Goal: Information Seeking & Learning: Learn about a topic

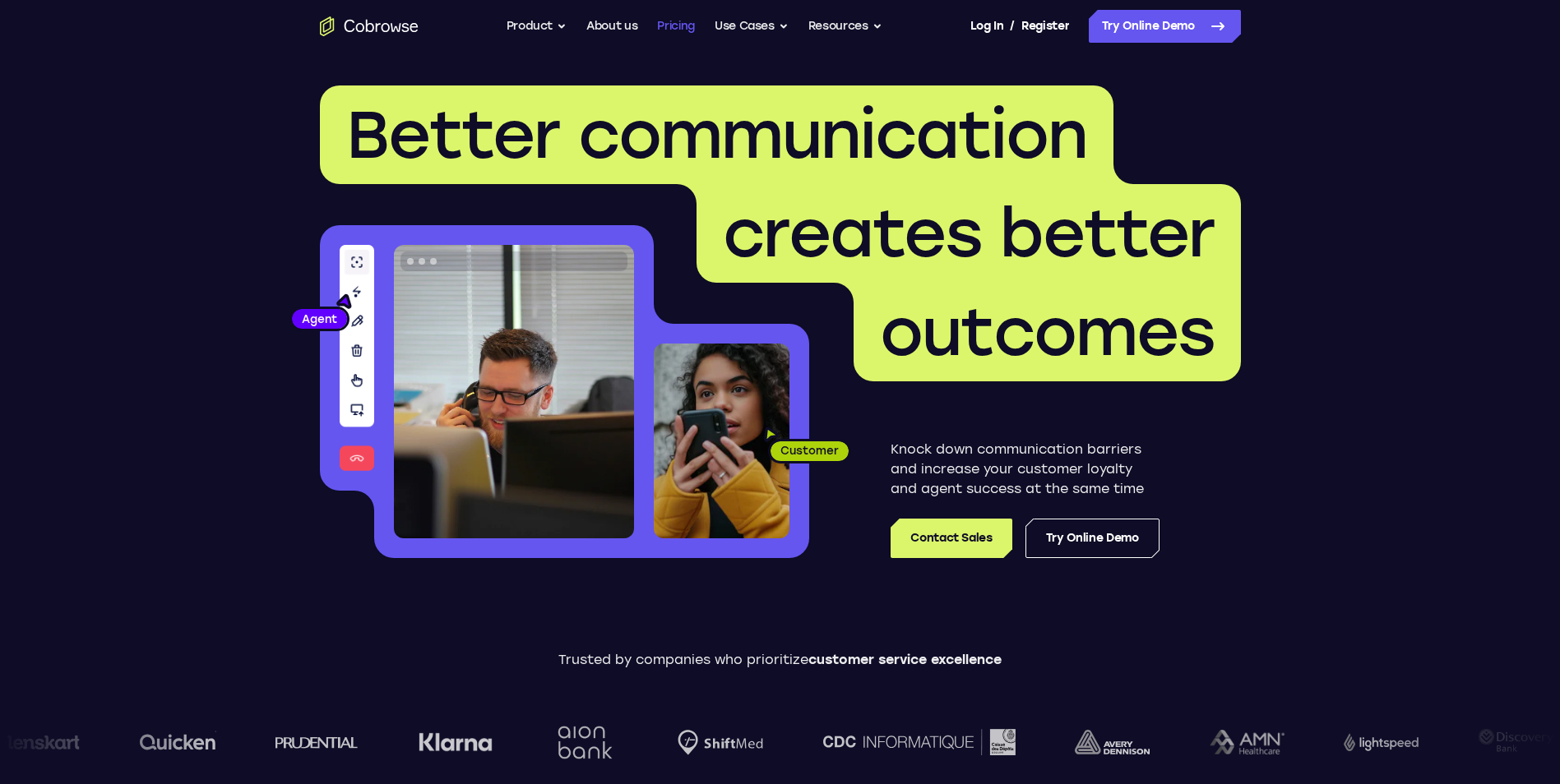
click at [681, 25] on link "Pricing" at bounding box center [676, 26] width 38 height 33
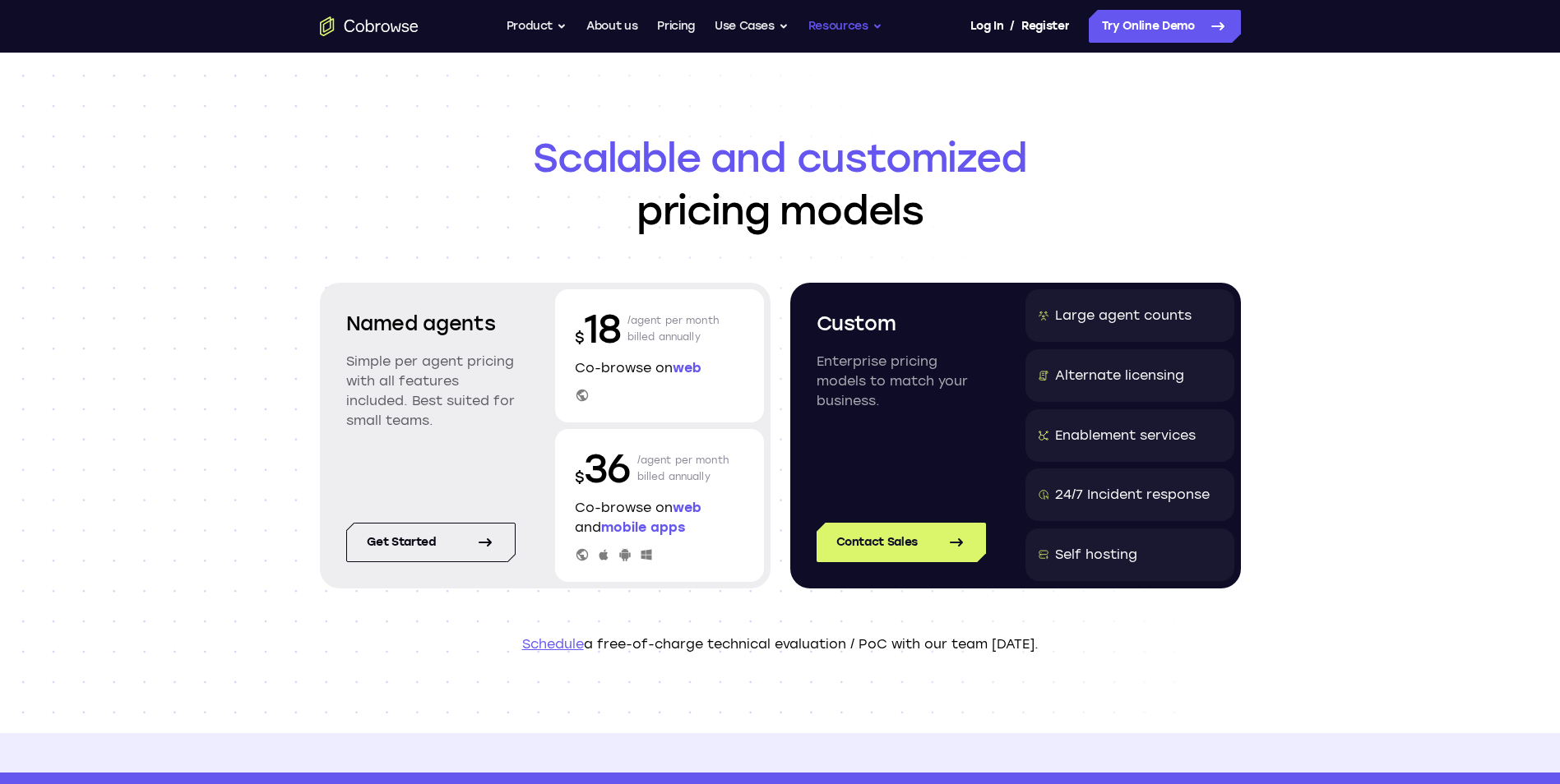
click at [874, 26] on button "Resources" at bounding box center [845, 26] width 74 height 33
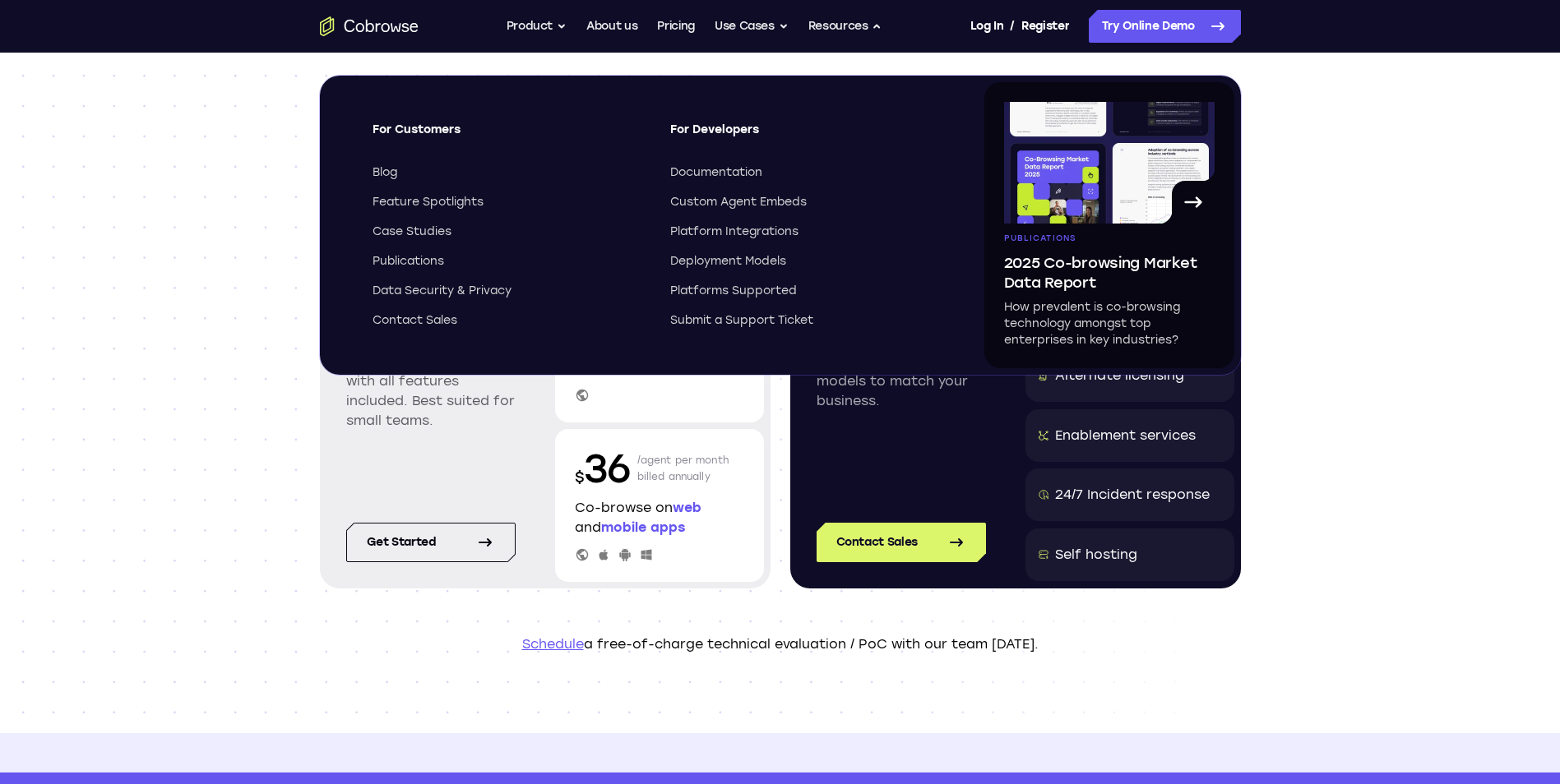
click at [1437, 196] on div "Scalable and customized pricing models Named agents Simple per agent pricing wi…" at bounding box center [780, 393] width 1560 height 681
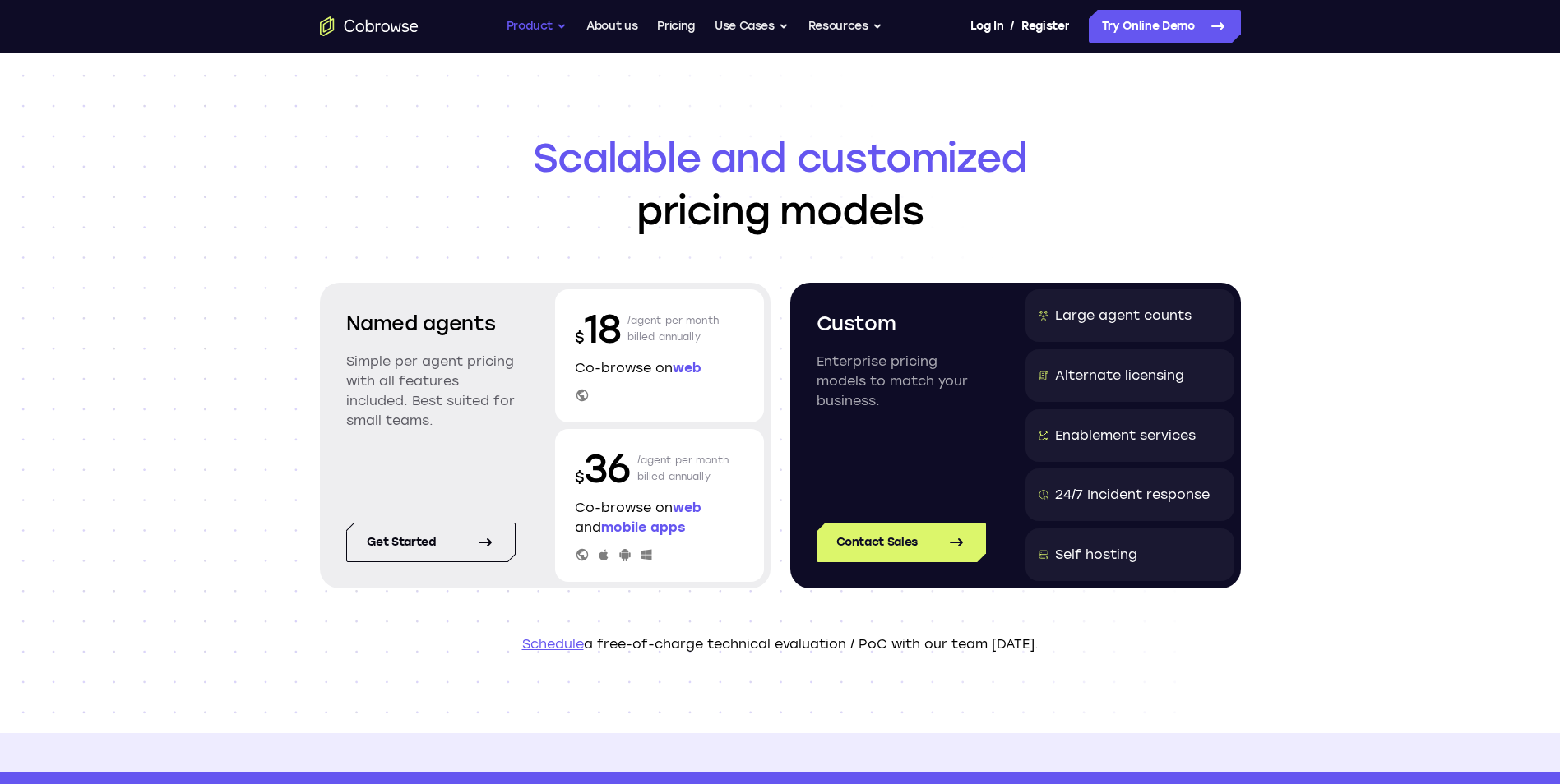
click at [560, 20] on button "Product" at bounding box center [537, 26] width 61 height 33
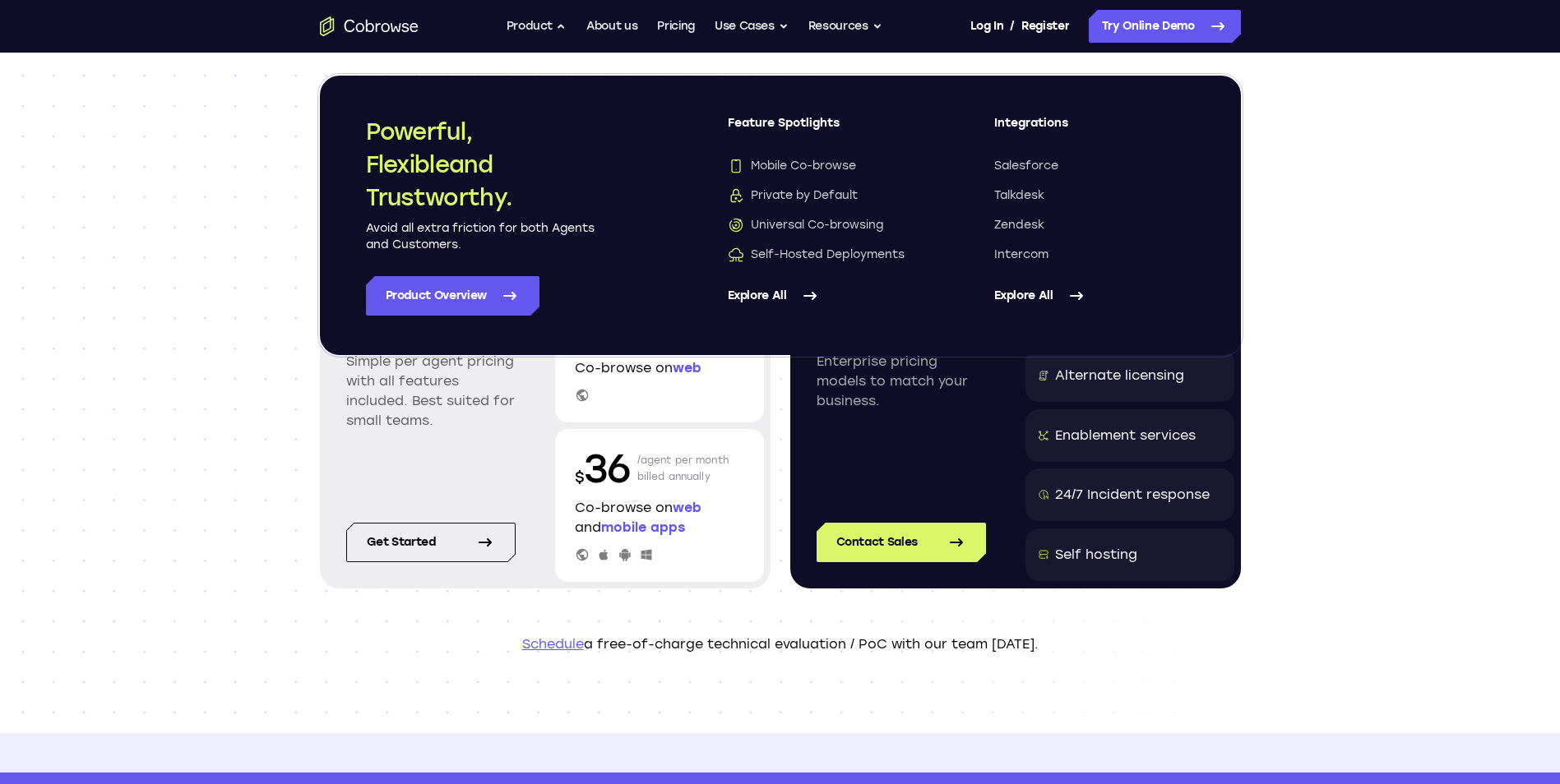
click at [207, 270] on div "Scalable and customized pricing models Named agents Simple per agent pricing wi…" at bounding box center [780, 393] width 1560 height 681
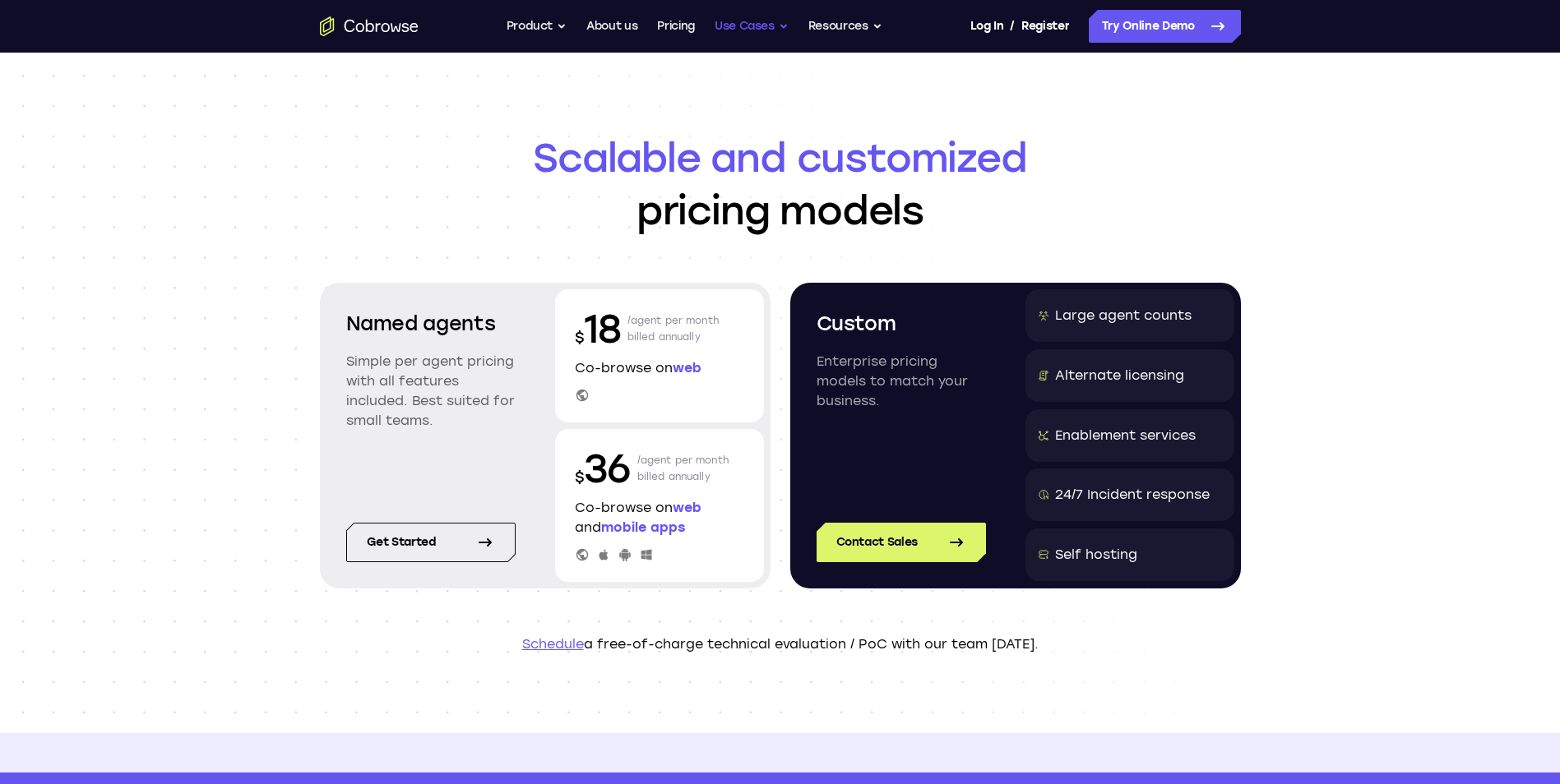
click at [784, 25] on button "Use Cases" at bounding box center [752, 26] width 74 height 33
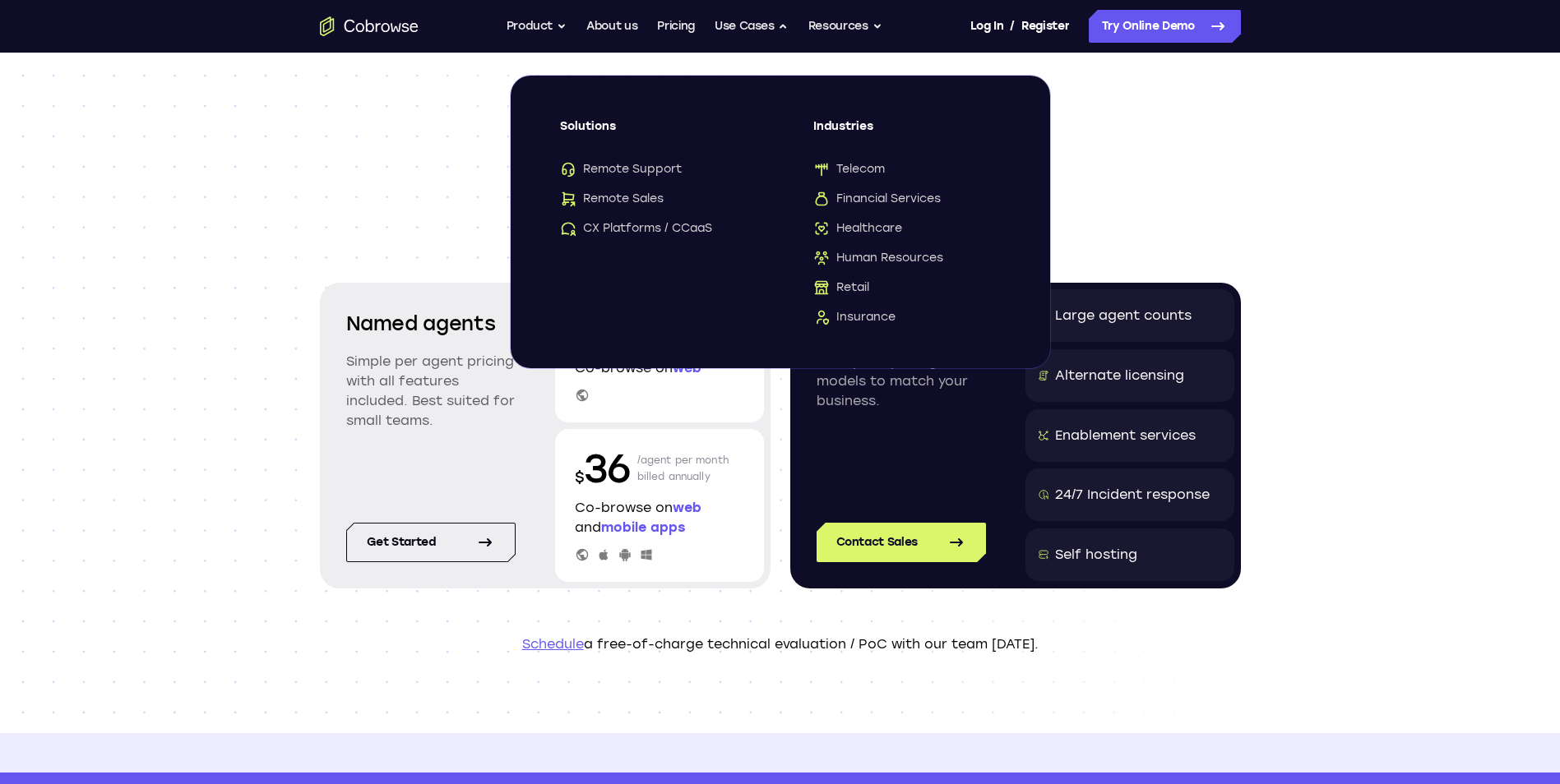
click at [1448, 162] on div "Scalable and customized pricing models Named agents Simple per agent pricing wi…" at bounding box center [780, 393] width 1560 height 681
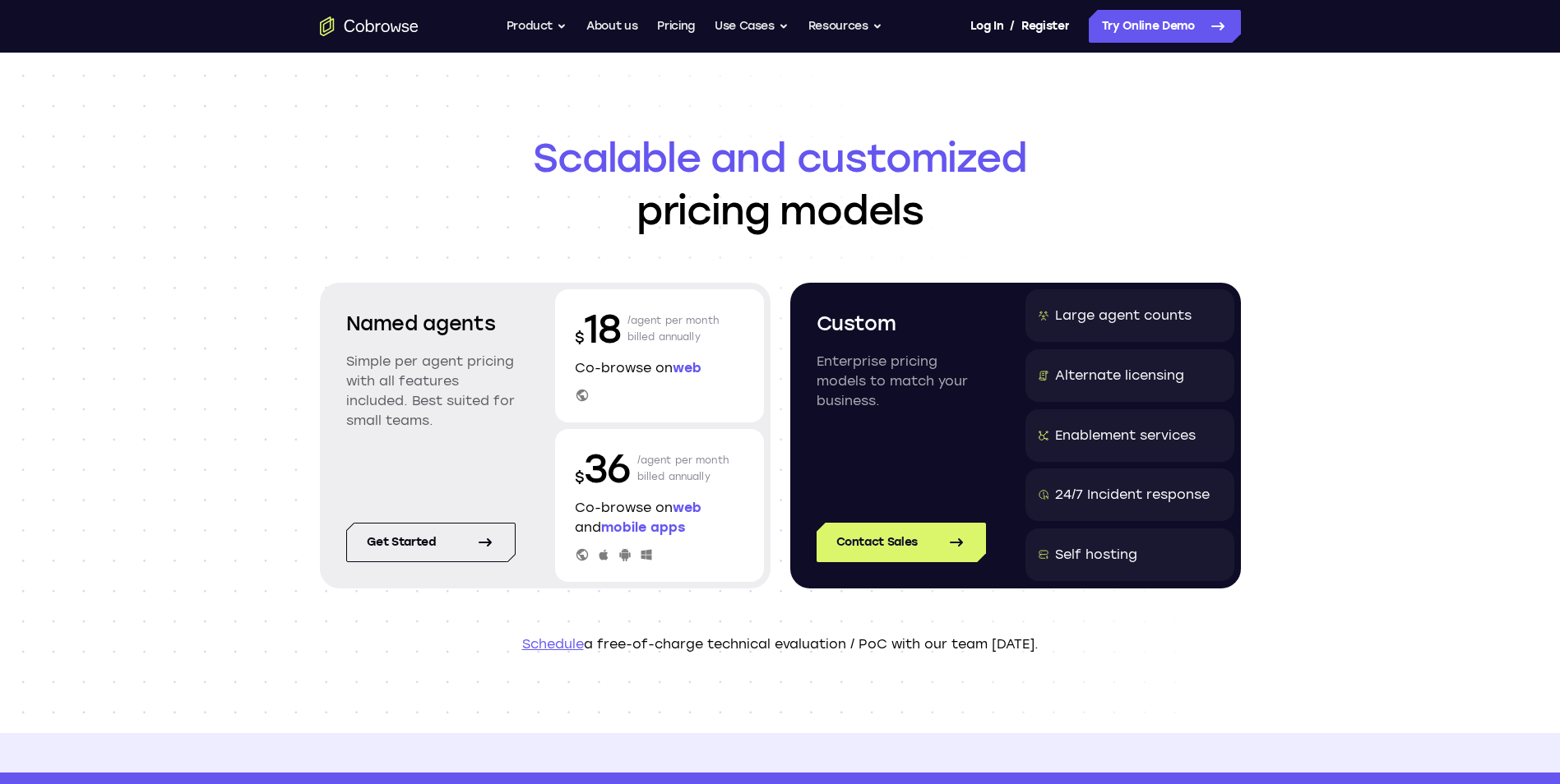
click at [1407, 141] on div "Scalable and customized pricing models Named agents Simple per agent pricing wi…" at bounding box center [780, 393] width 1560 height 681
click at [877, 25] on button "Resources" at bounding box center [845, 26] width 74 height 33
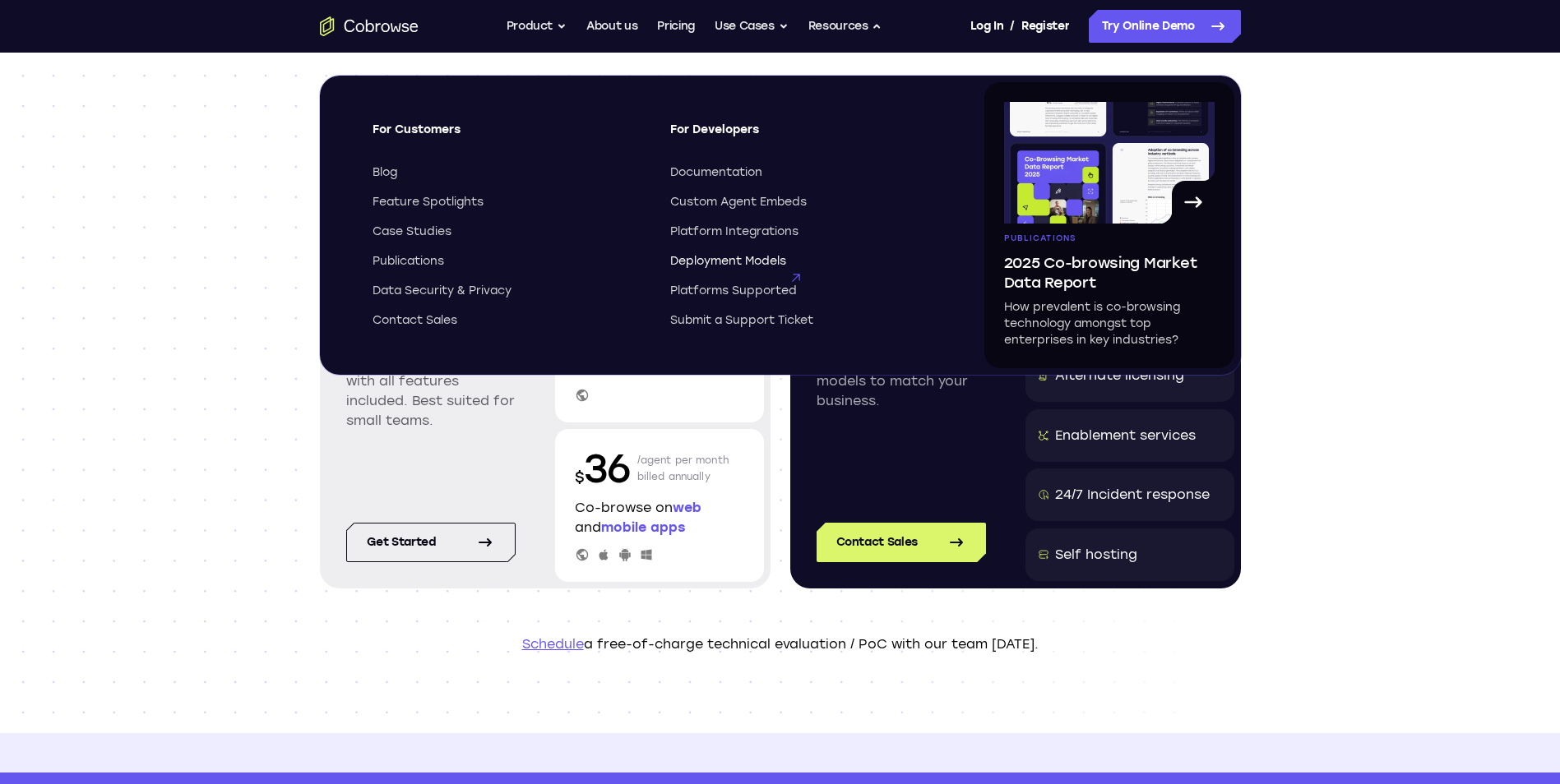
click at [772, 256] on span "Deployment Models" at bounding box center [728, 261] width 116 height 17
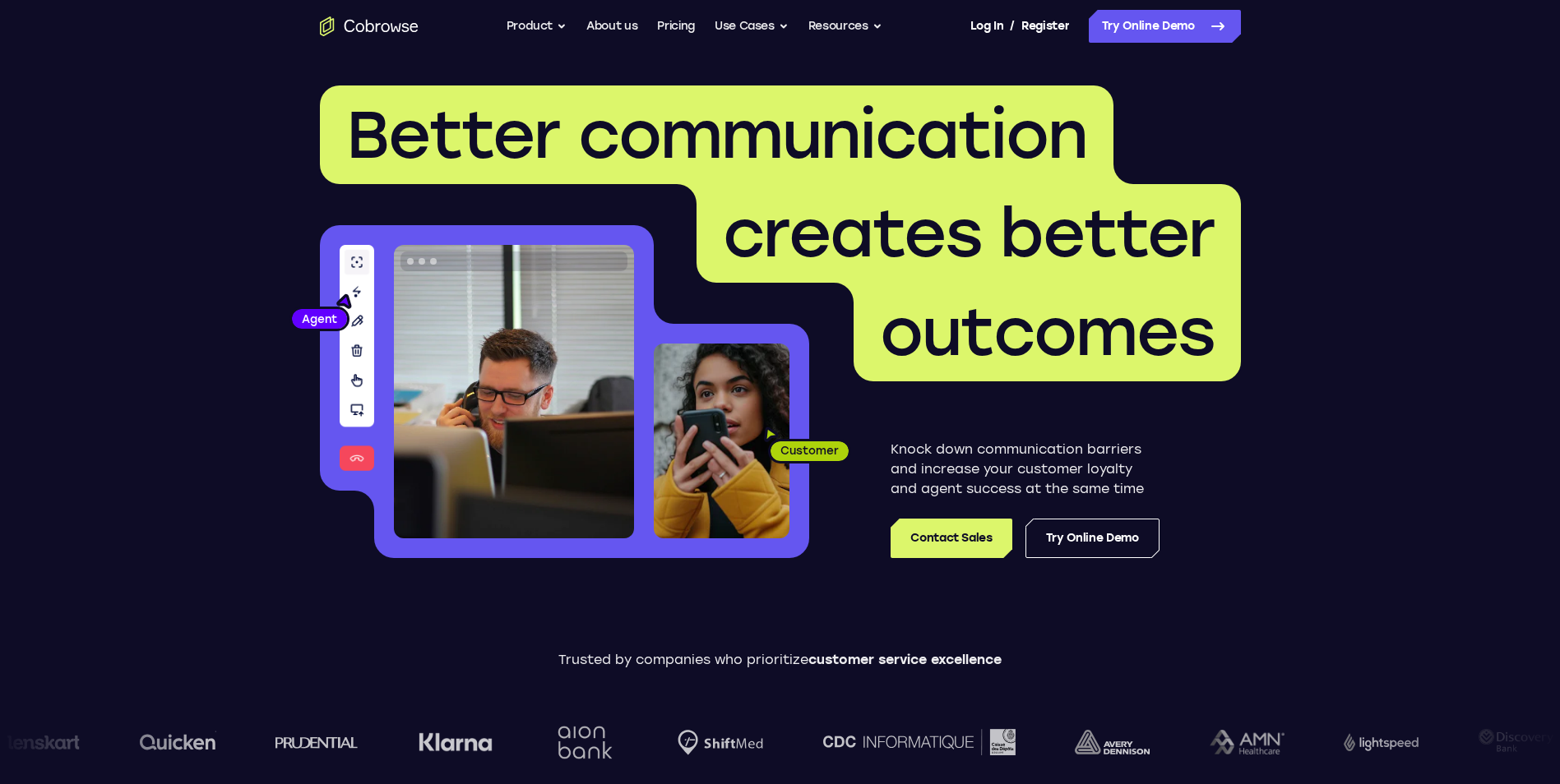
click at [868, 26] on button "Resources" at bounding box center [845, 26] width 74 height 33
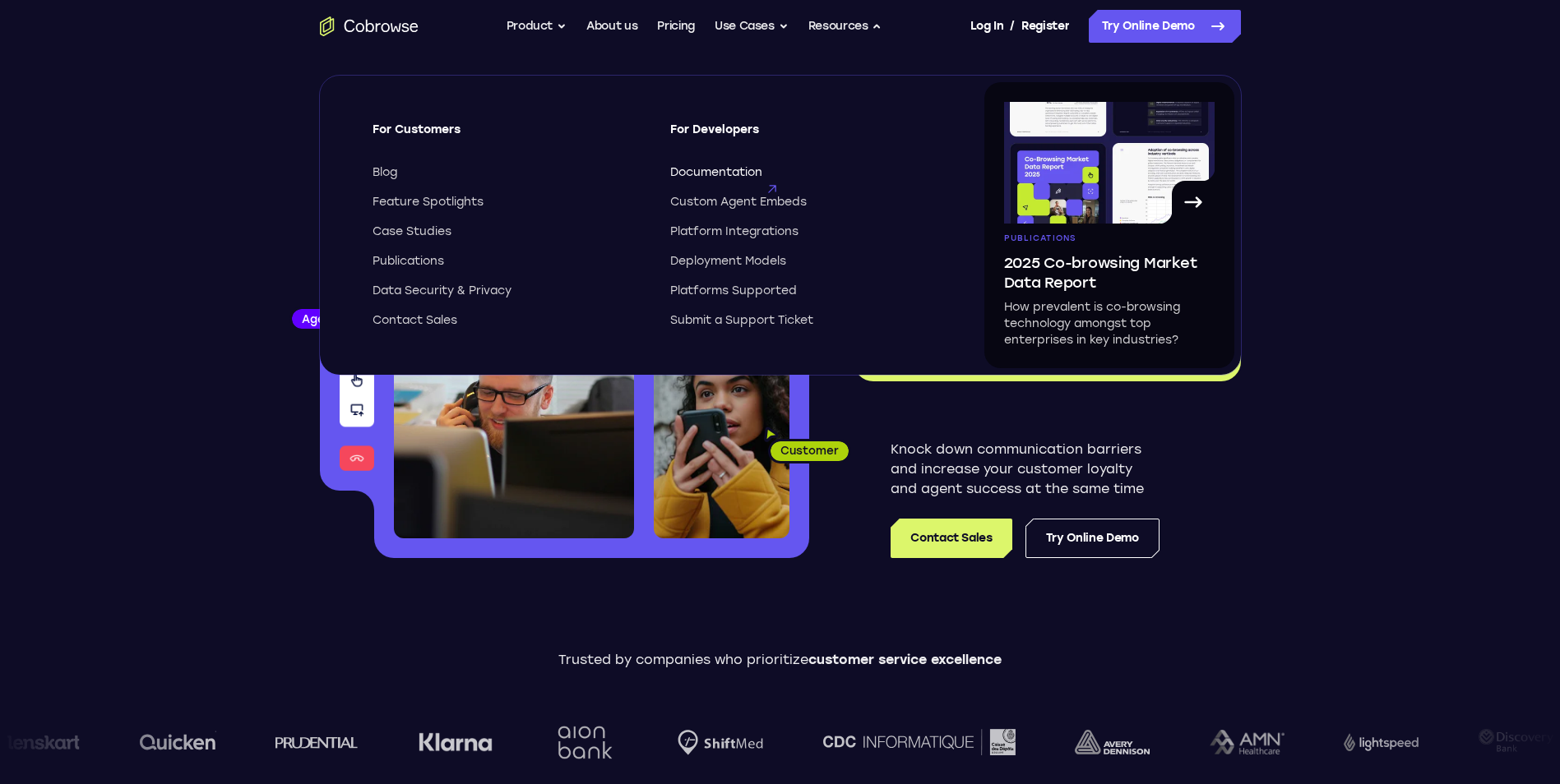
click at [728, 168] on span "Documentation" at bounding box center [716, 172] width 92 height 17
